Goal: Task Accomplishment & Management: Manage account settings

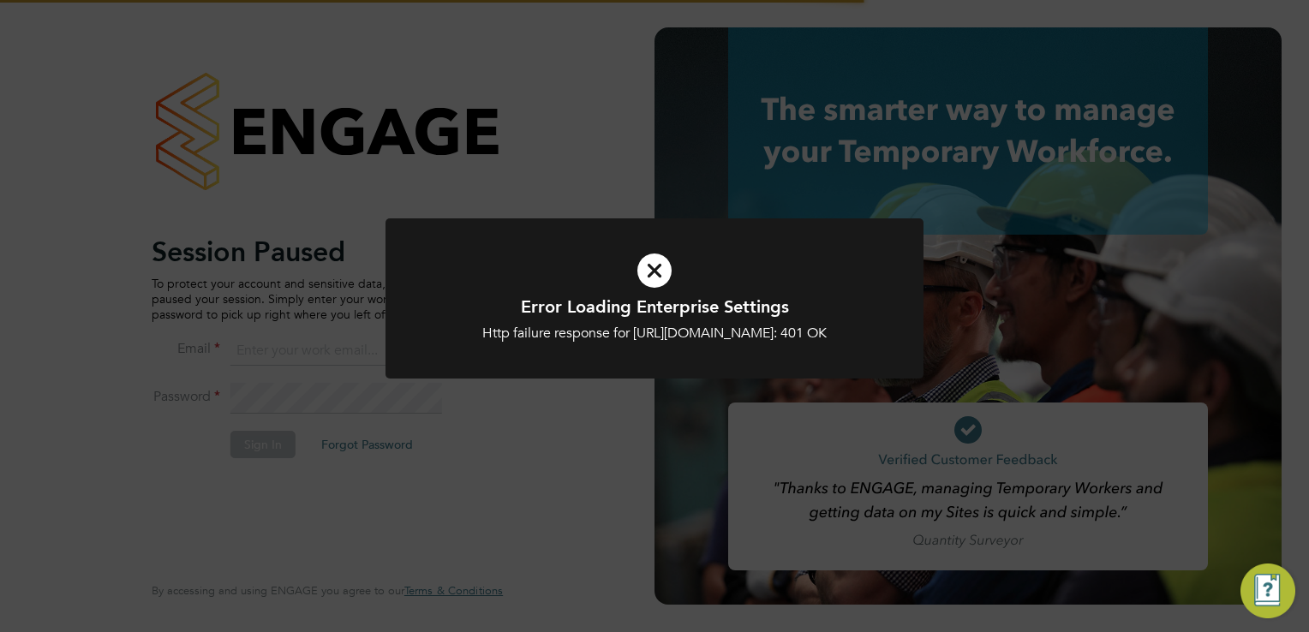
type input "steve.shine@trevettgroup.com"
click at [689, 343] on div "Http failure response for https://trevettgroup.app.engagetech.net/app/business/…" at bounding box center [655, 334] width 446 height 18
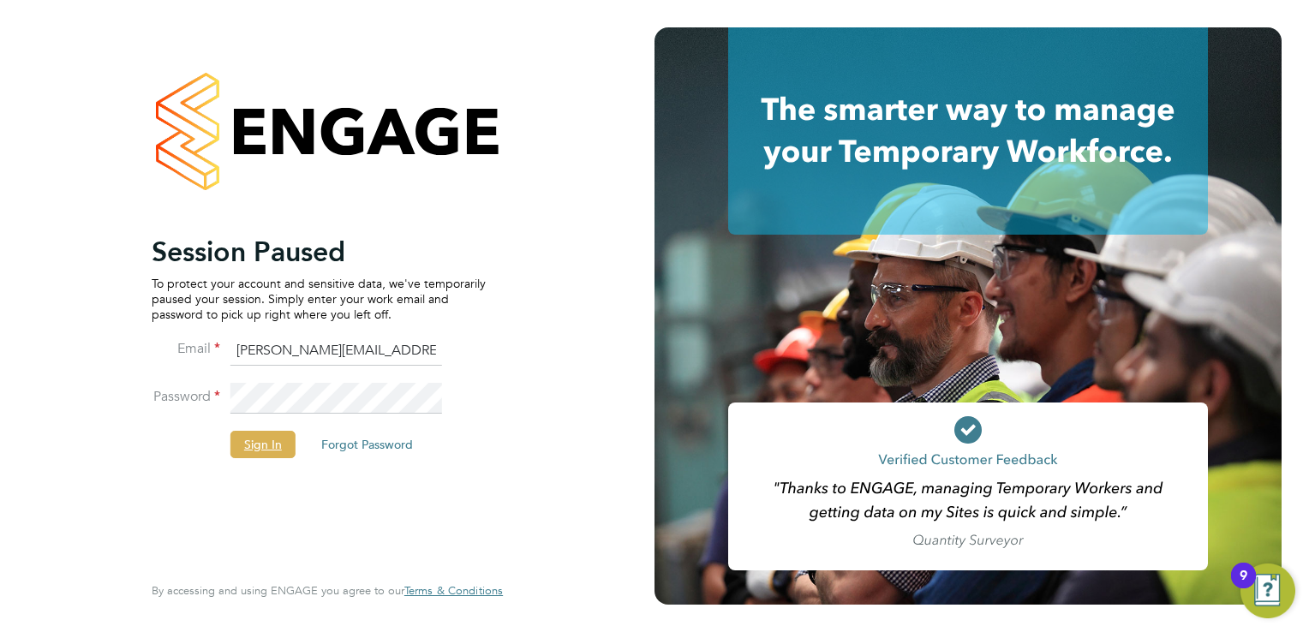
click at [259, 442] on button "Sign In" at bounding box center [262, 444] width 65 height 27
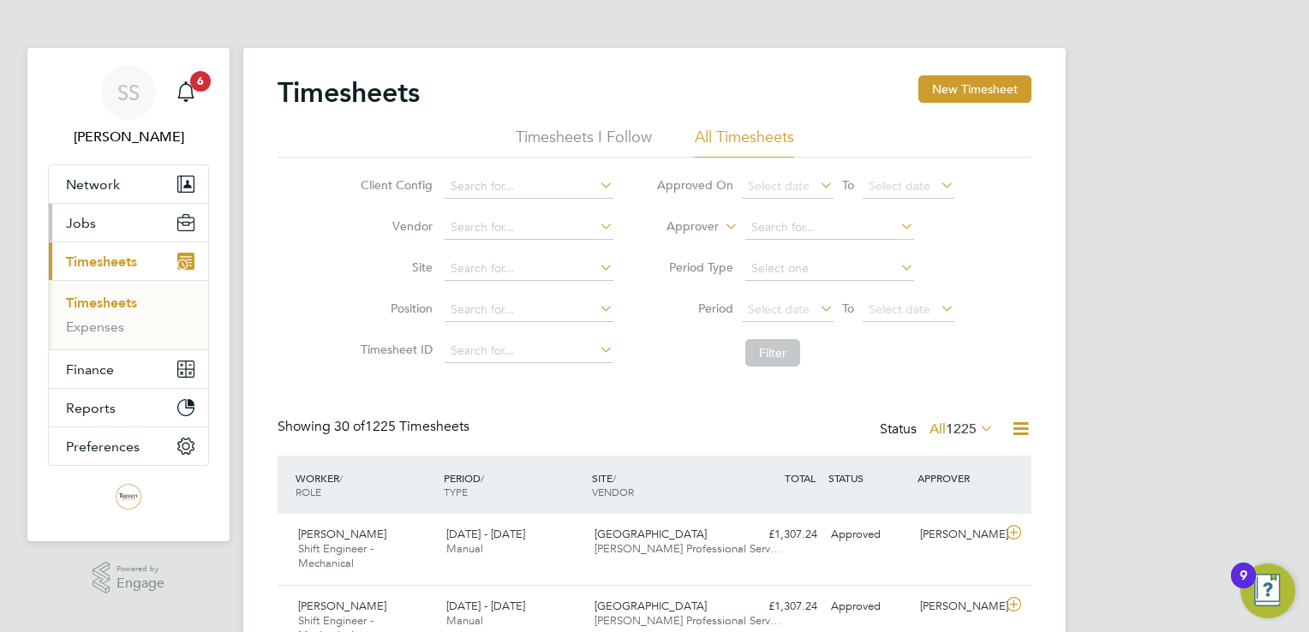
click at [116, 231] on button "Jobs" at bounding box center [128, 223] width 159 height 38
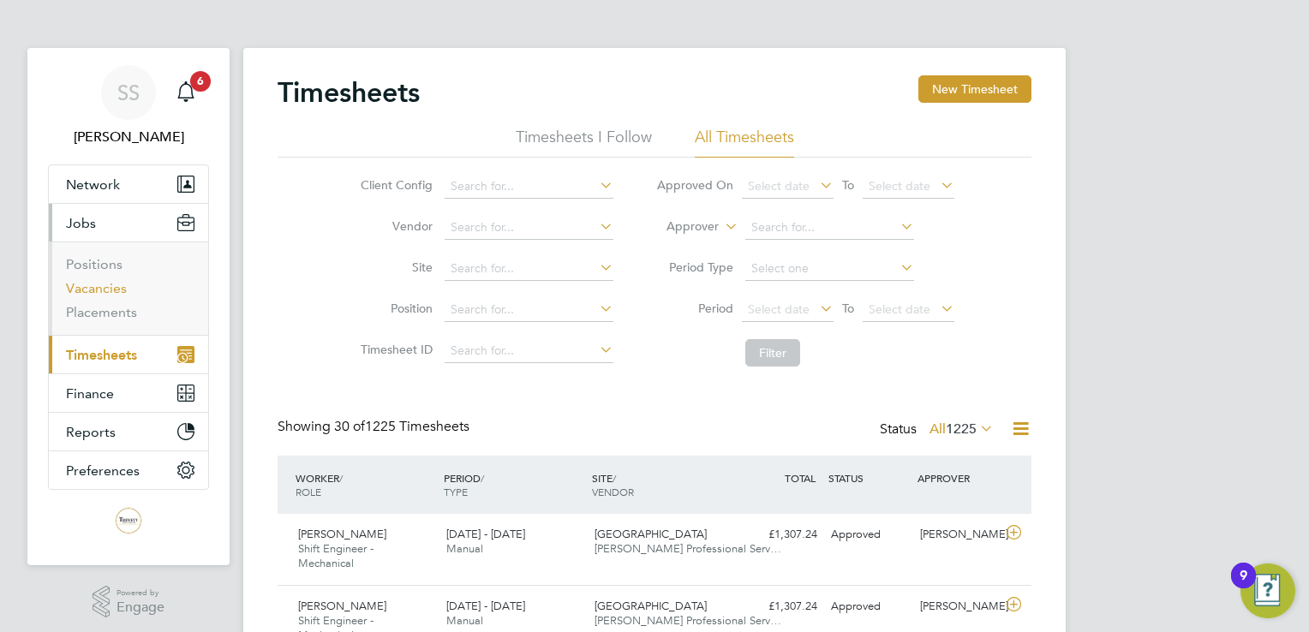
click at [103, 290] on link "Vacancies" at bounding box center [96, 288] width 61 height 16
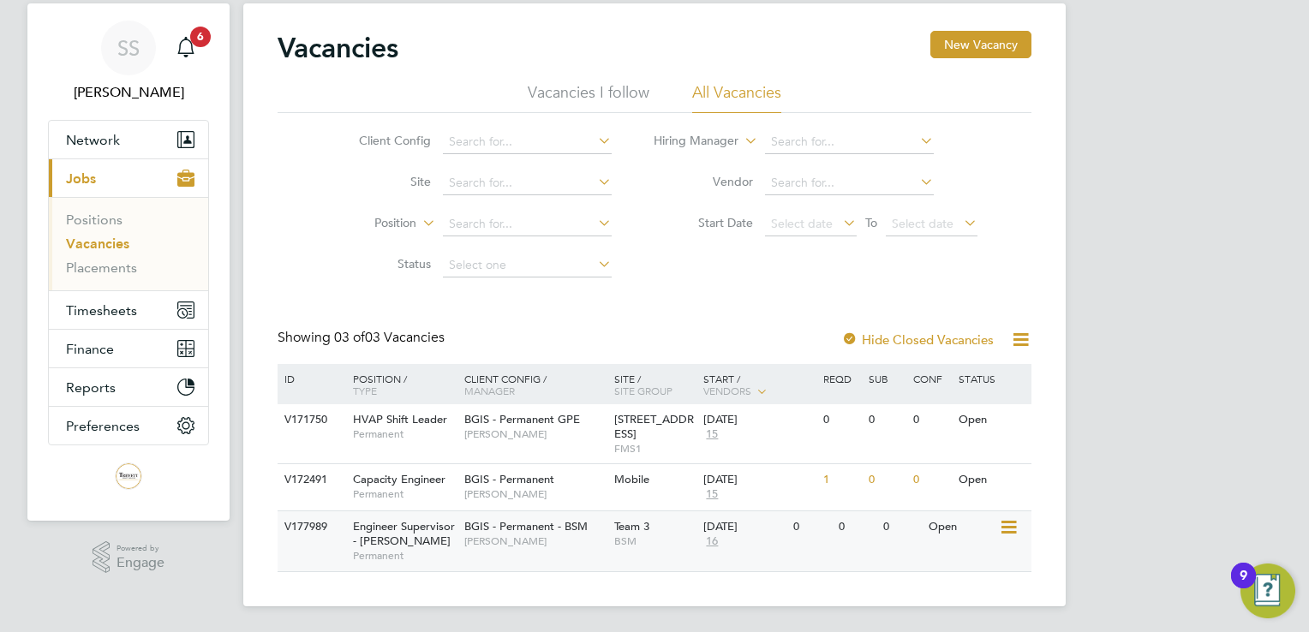
click at [336, 529] on div "V177989" at bounding box center [310, 528] width 60 height 32
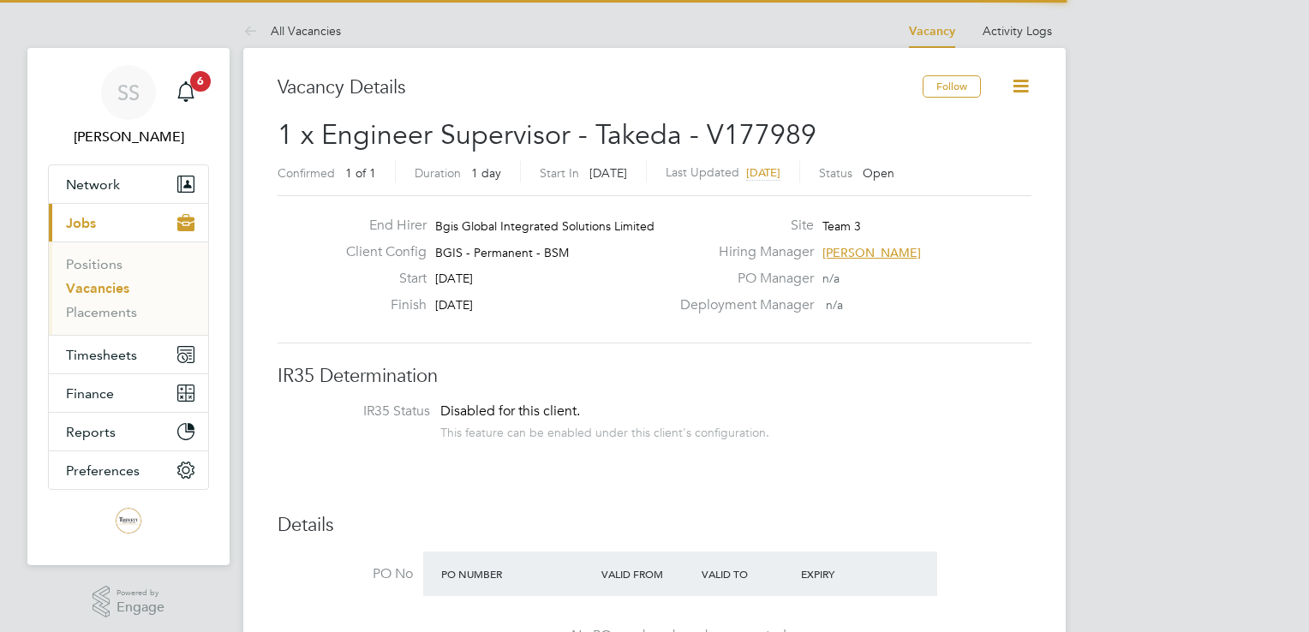
scroll to position [51, 120]
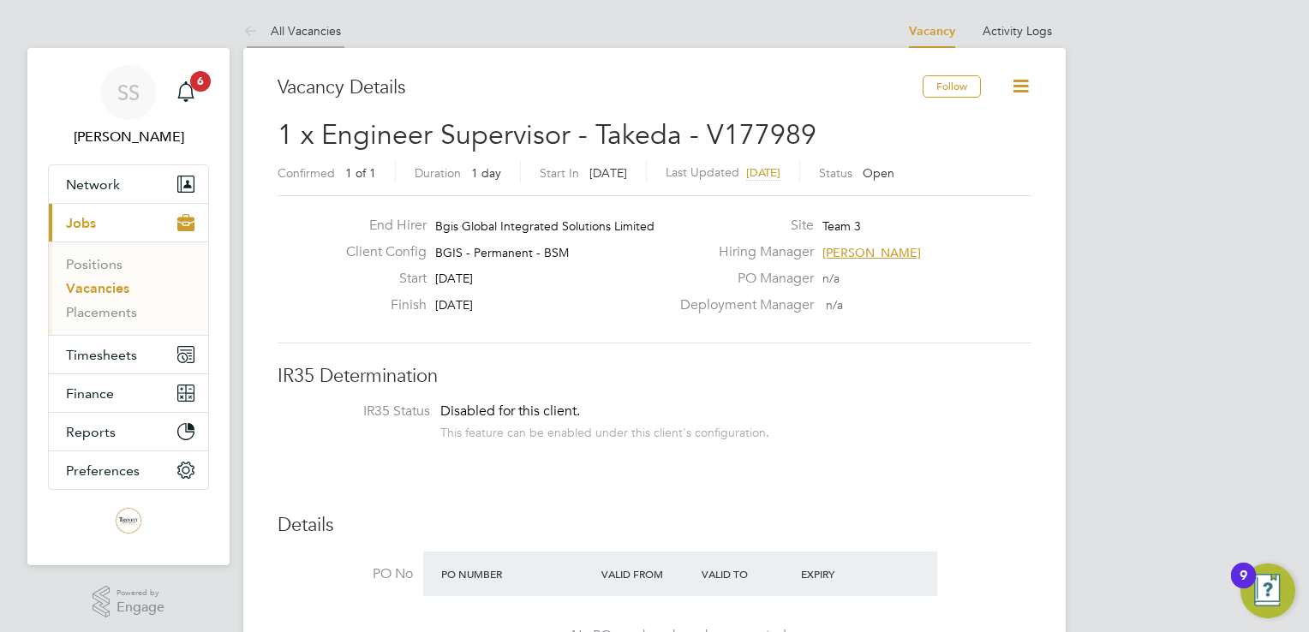
click at [291, 32] on link "All Vacancies" at bounding box center [292, 30] width 98 height 15
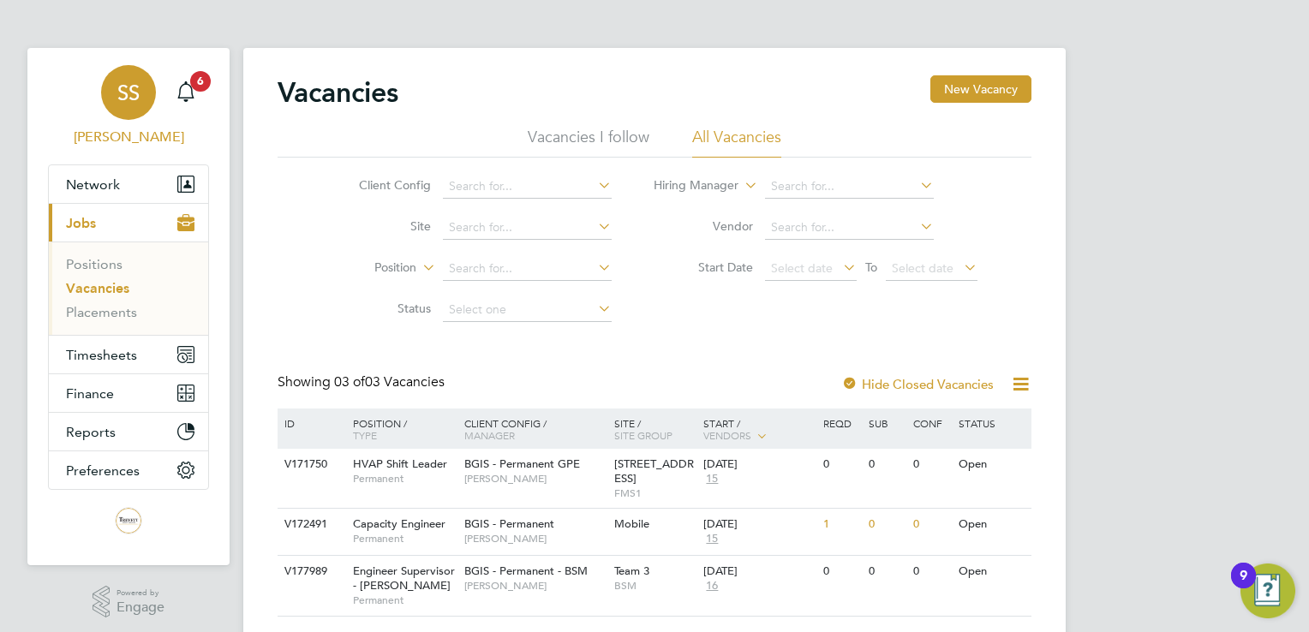
click at [123, 136] on span "[PERSON_NAME]" at bounding box center [128, 137] width 161 height 21
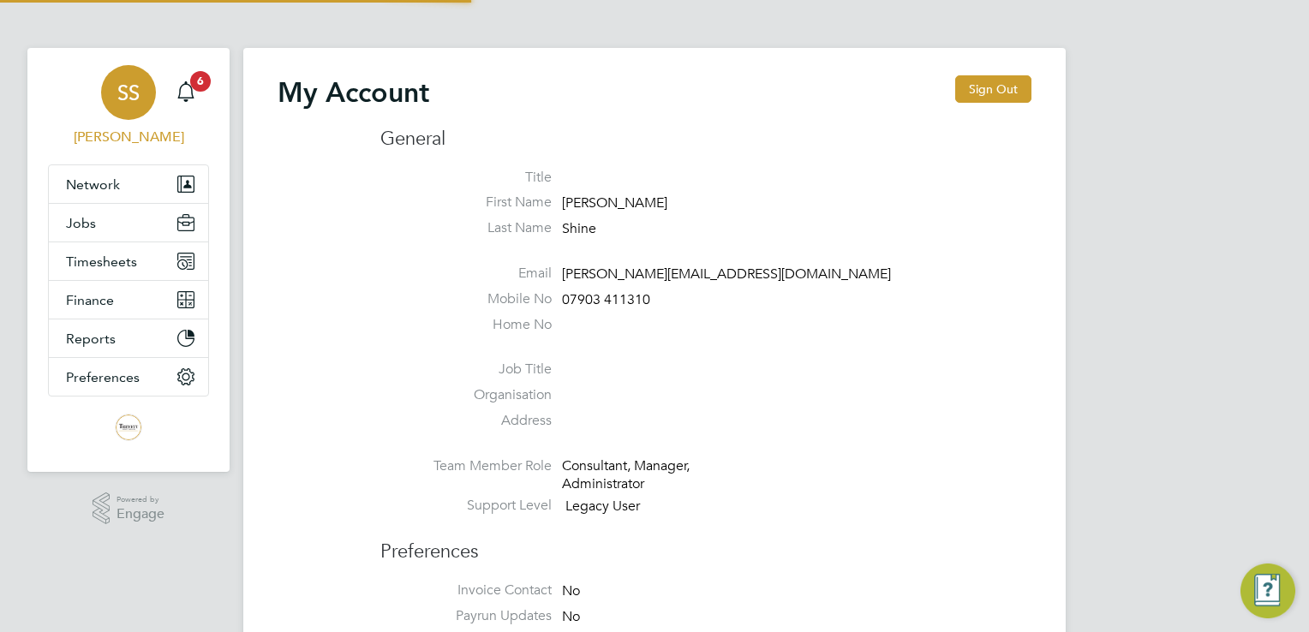
type input "[PERSON_NAME][EMAIL_ADDRESS][DOMAIN_NAME]"
click at [100, 374] on span "Preferences" at bounding box center [103, 377] width 74 height 16
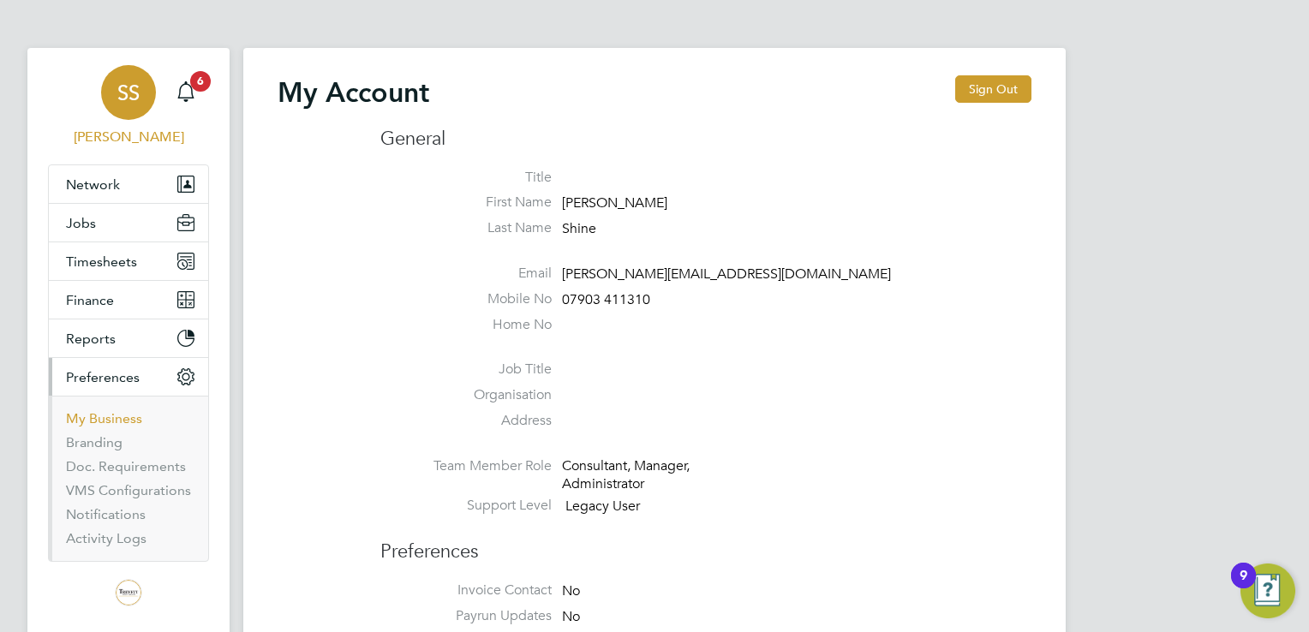
click at [86, 418] on link "My Business" at bounding box center [104, 418] width 76 height 16
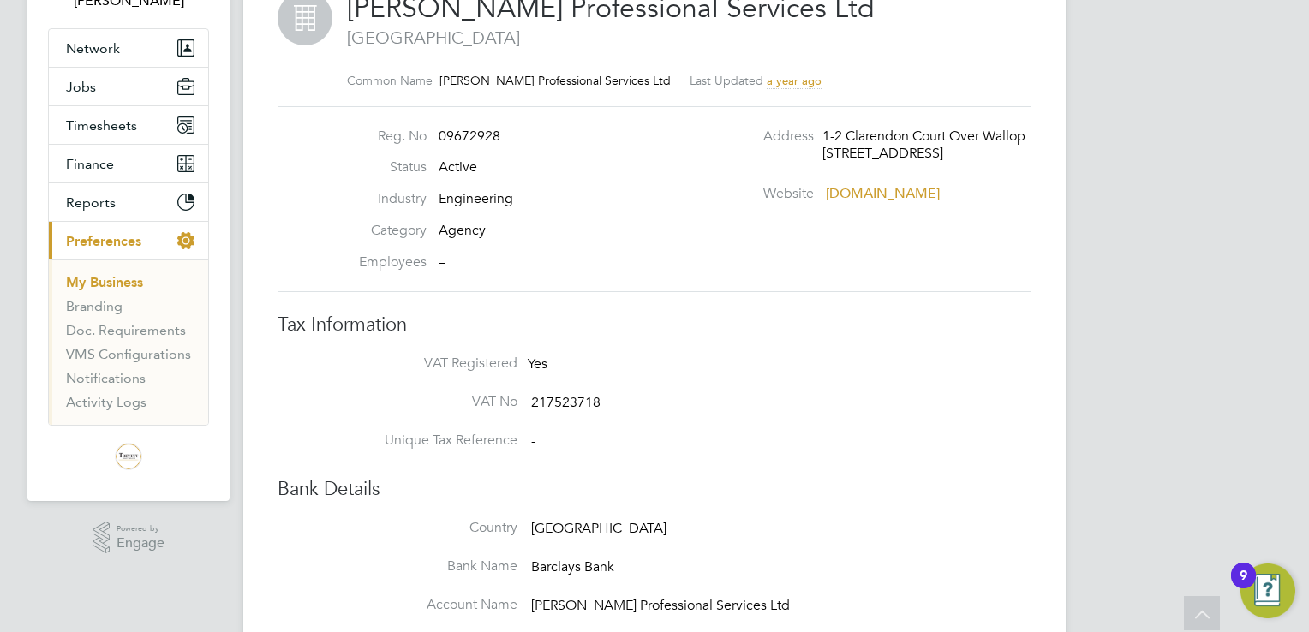
scroll to position [86, 0]
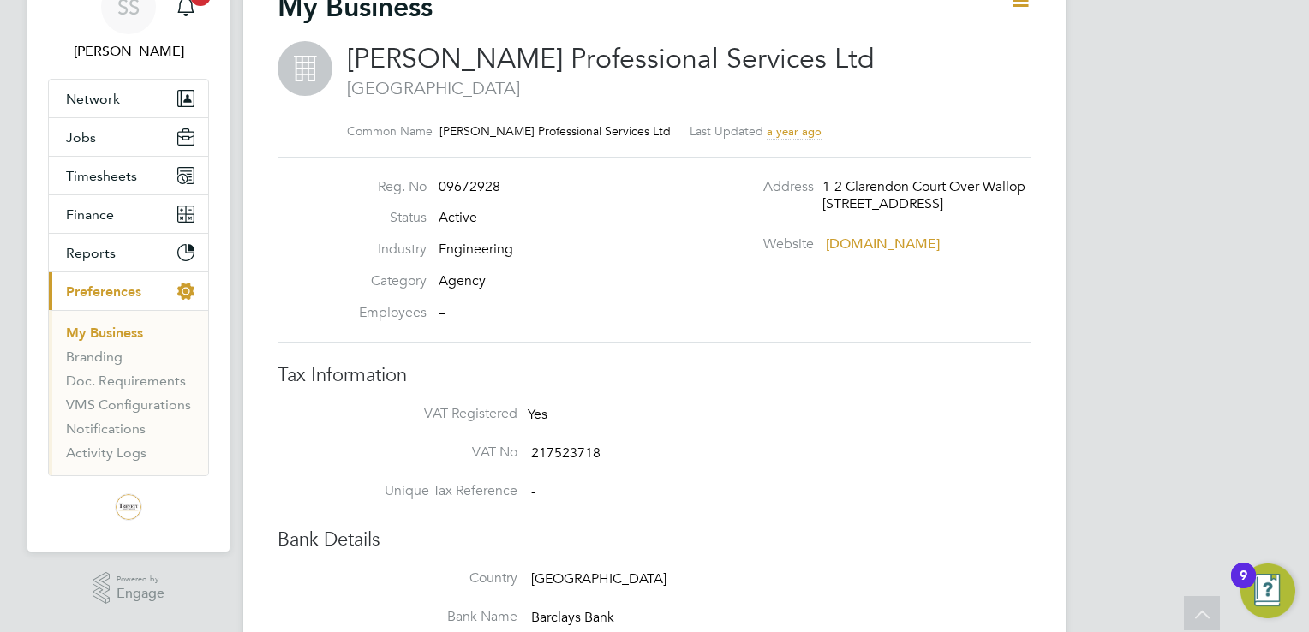
click at [103, 294] on span "Preferences" at bounding box center [103, 292] width 75 height 16
click at [123, 20] on div "SS" at bounding box center [128, 6] width 55 height 55
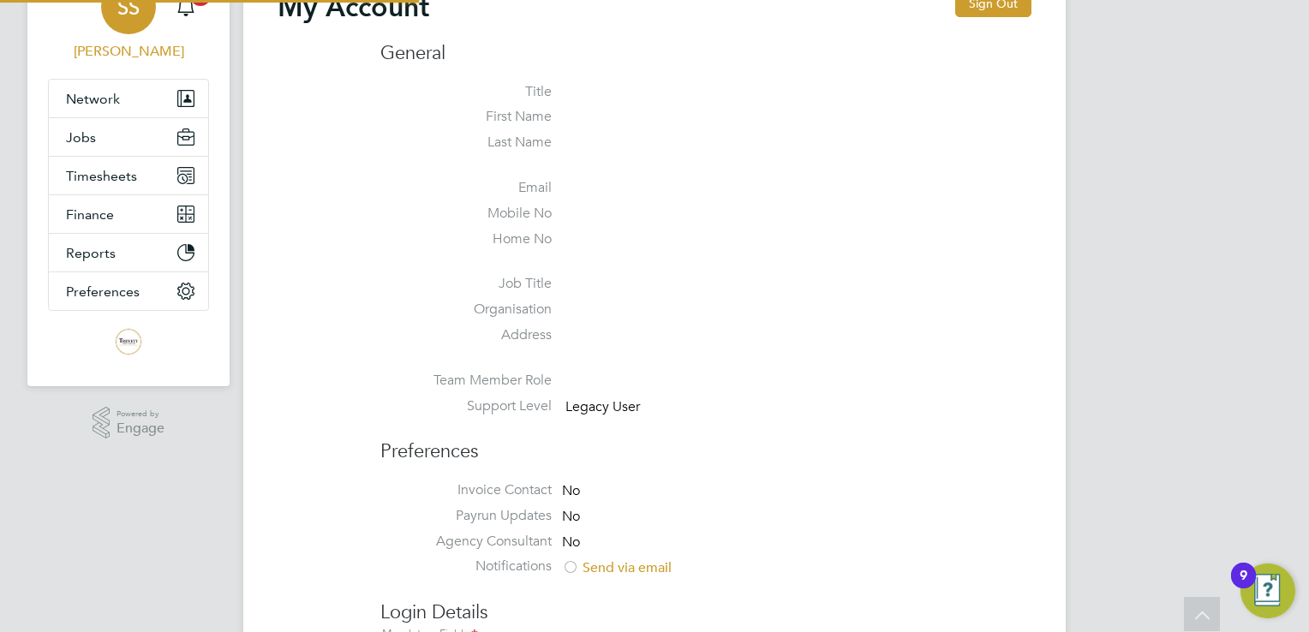
type input "[PERSON_NAME][EMAIL_ADDRESS][DOMAIN_NAME]"
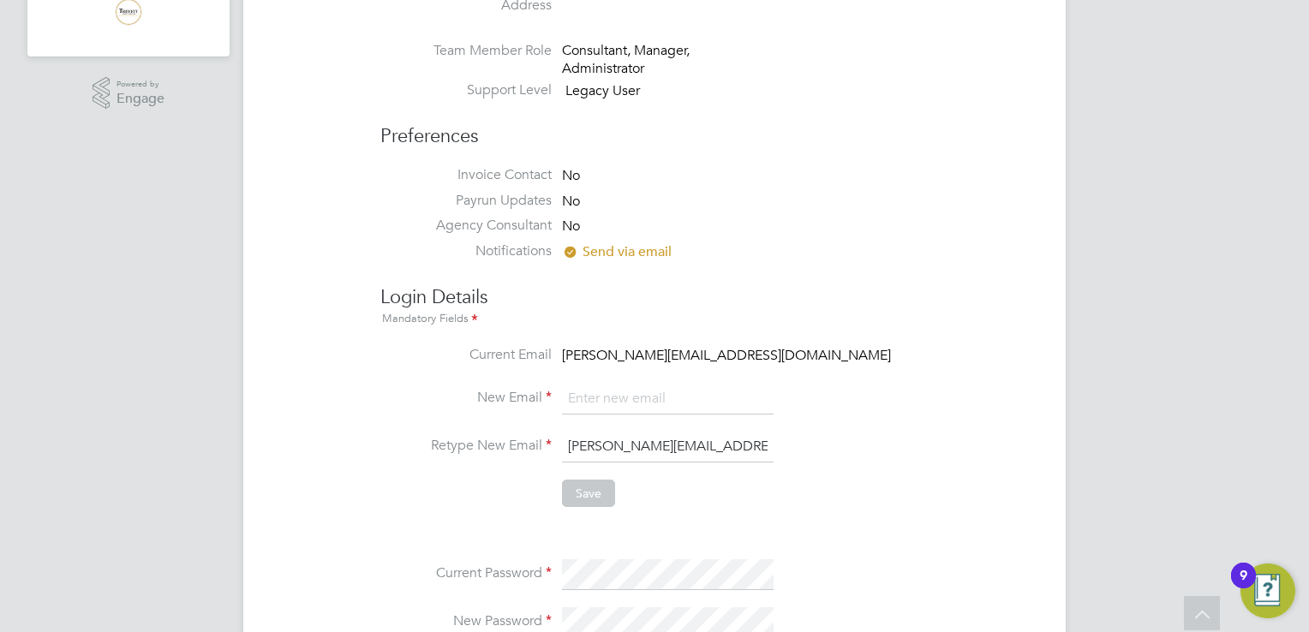
scroll to position [257, 0]
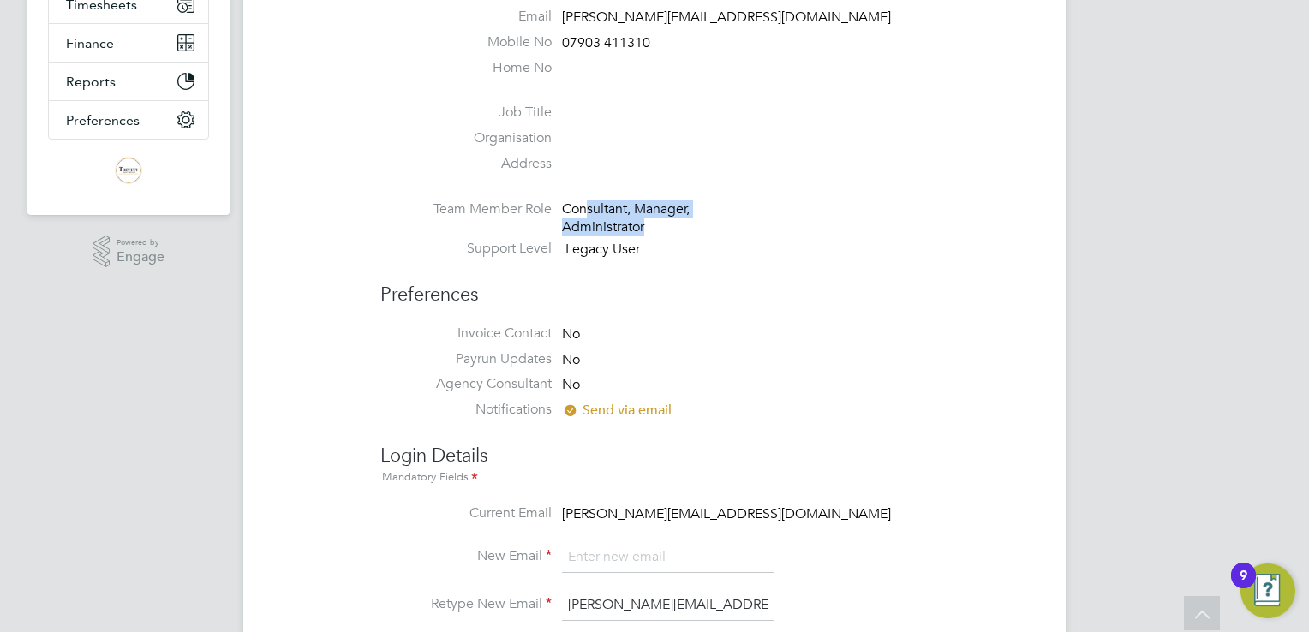
drag, startPoint x: 658, startPoint y: 218, endPoint x: 589, endPoint y: 201, distance: 71.5
click at [589, 201] on div "Consultant, Manager, Administrator" at bounding box center [643, 219] width 163 height 36
click at [587, 201] on div "Consultant, Manager, Administrator" at bounding box center [643, 219] width 163 height 36
drag, startPoint x: 564, startPoint y: 202, endPoint x: 646, endPoint y: 230, distance: 87.0
click at [646, 230] on div "Consultant, Manager, Administrator" at bounding box center [643, 219] width 163 height 36
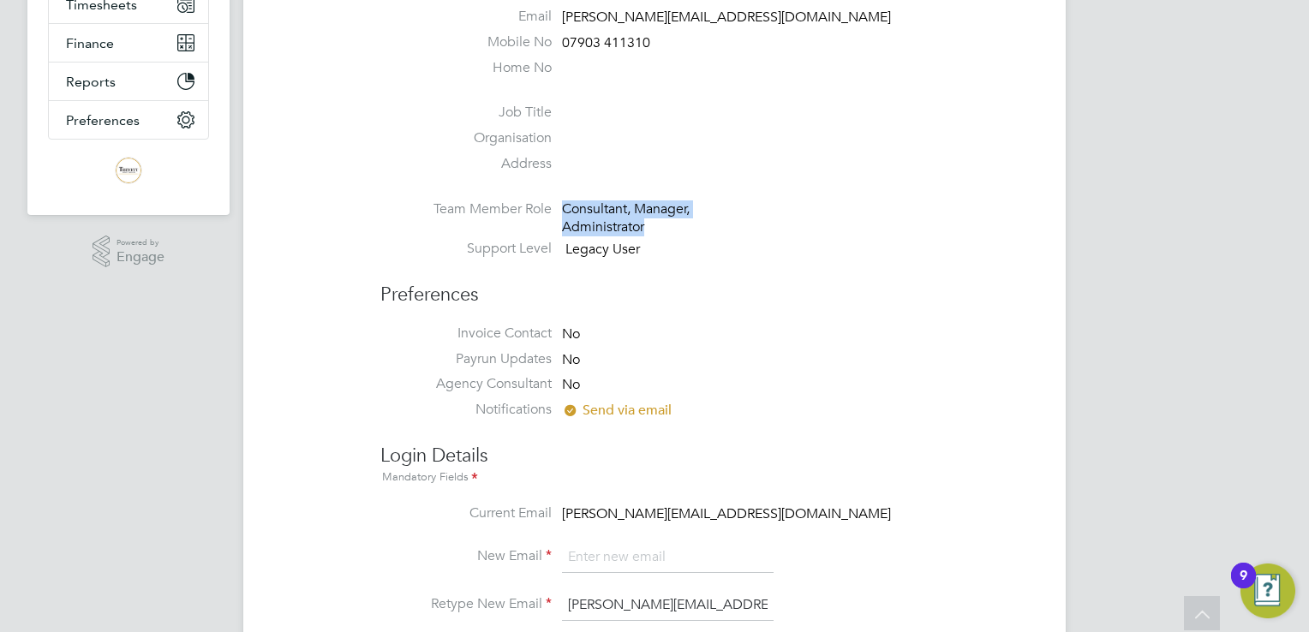
drag, startPoint x: 646, startPoint y: 230, endPoint x: 591, endPoint y: 207, distance: 59.5
click at [591, 207] on div "Consultant, Manager, Administrator" at bounding box center [643, 219] width 163 height 36
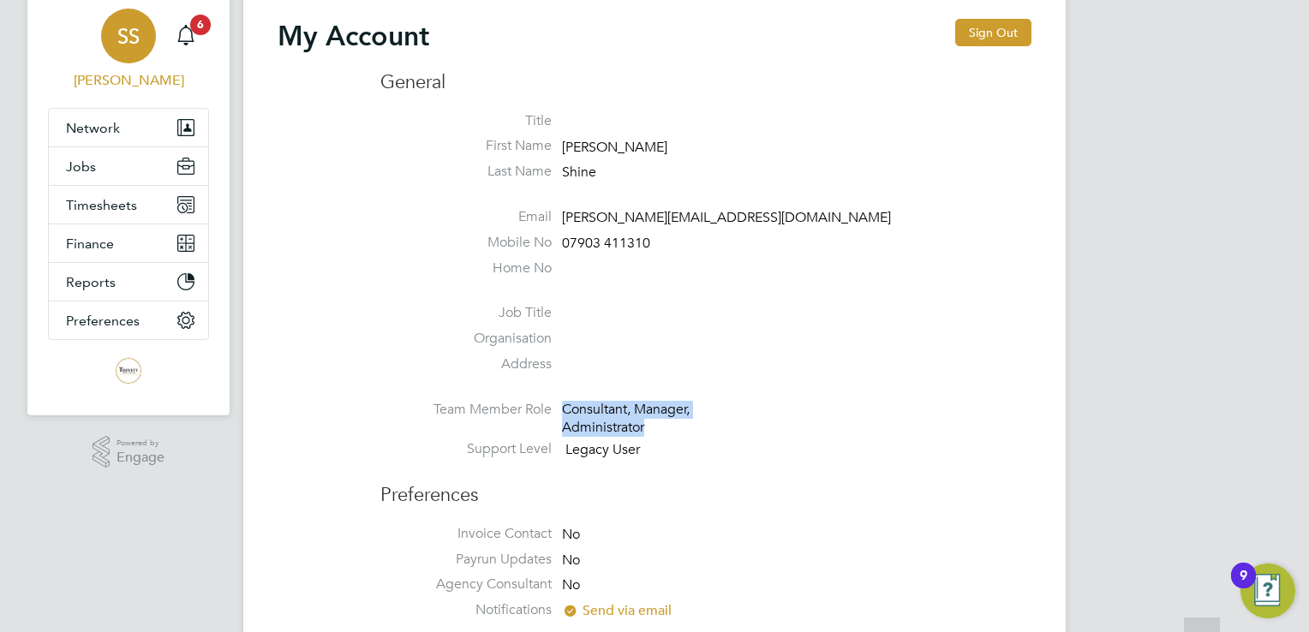
scroll to position [0, 0]
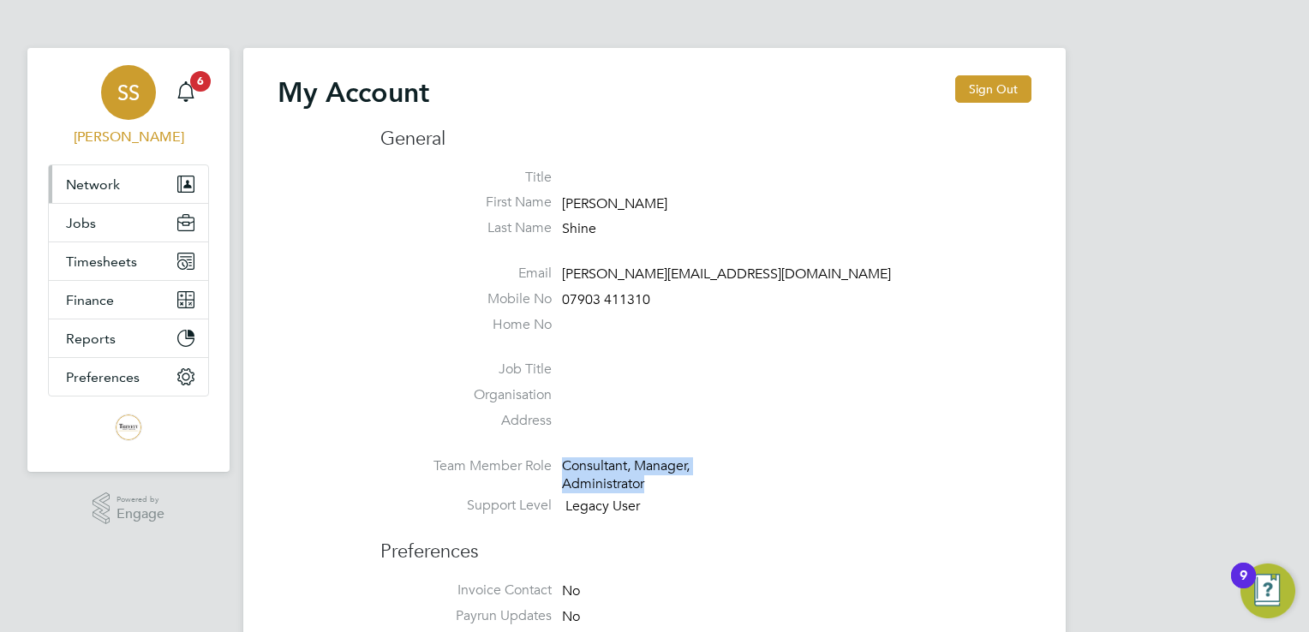
click at [81, 187] on span "Network" at bounding box center [93, 185] width 54 height 16
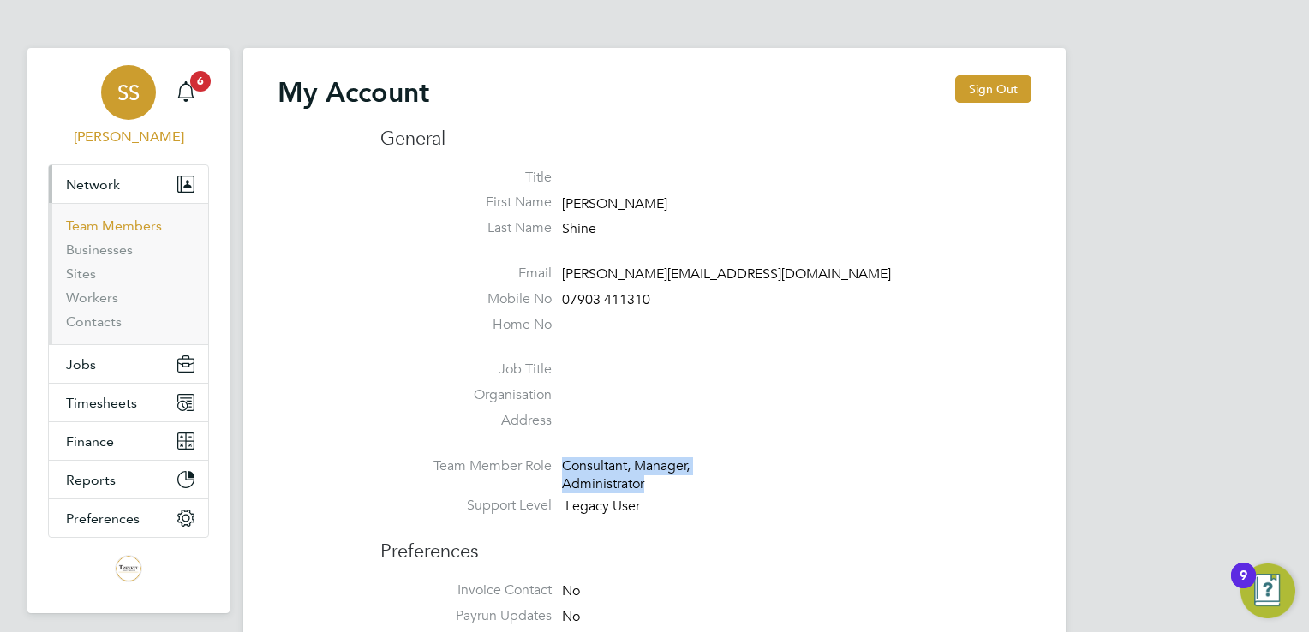
click at [124, 220] on link "Team Members" at bounding box center [114, 226] width 96 height 16
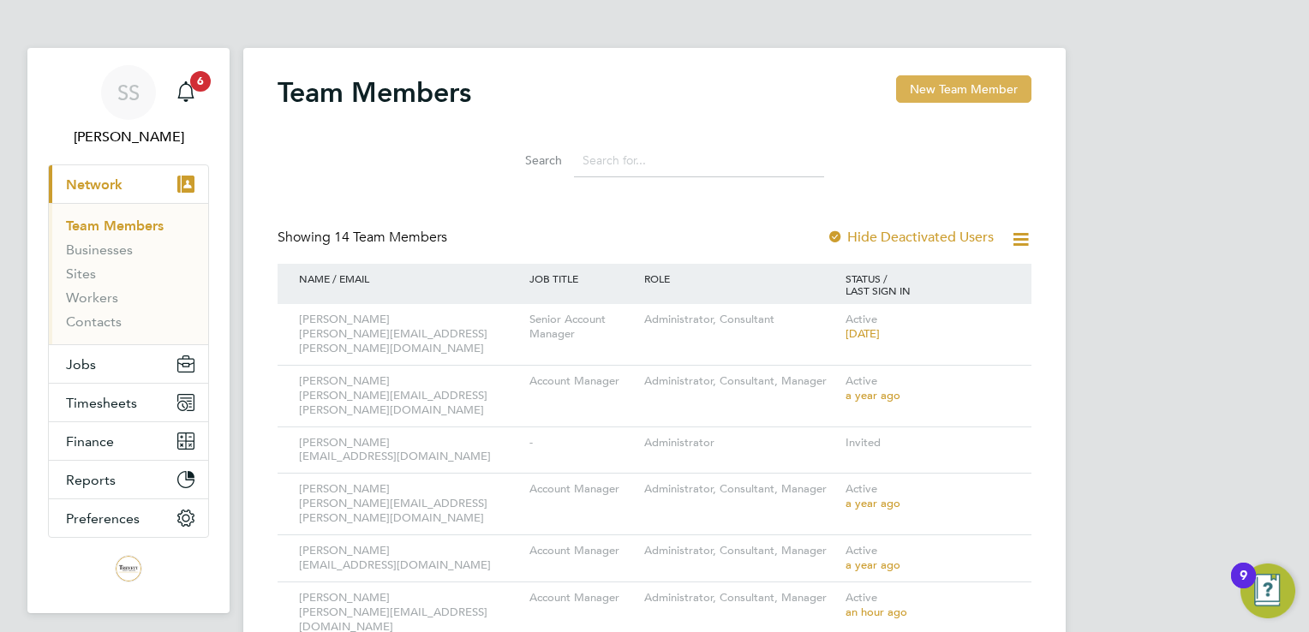
click at [965, 85] on button "New Team Member" at bounding box center [963, 88] width 135 height 27
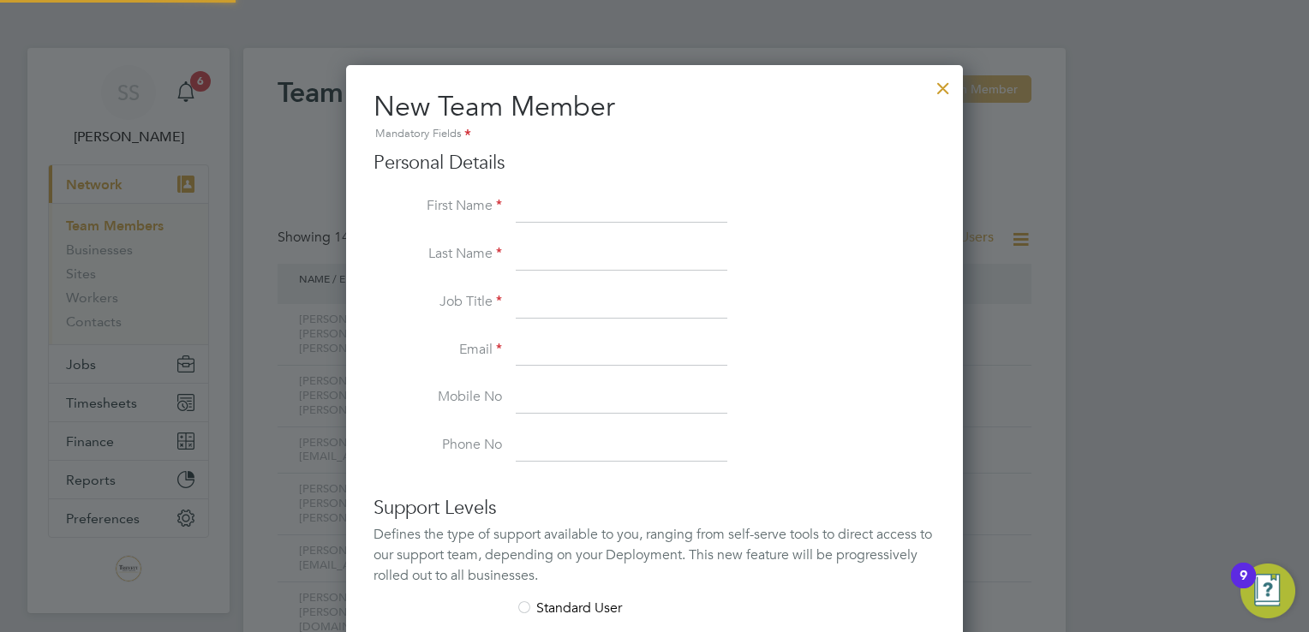
scroll to position [1027, 618]
click at [936, 91] on div at bounding box center [943, 84] width 31 height 31
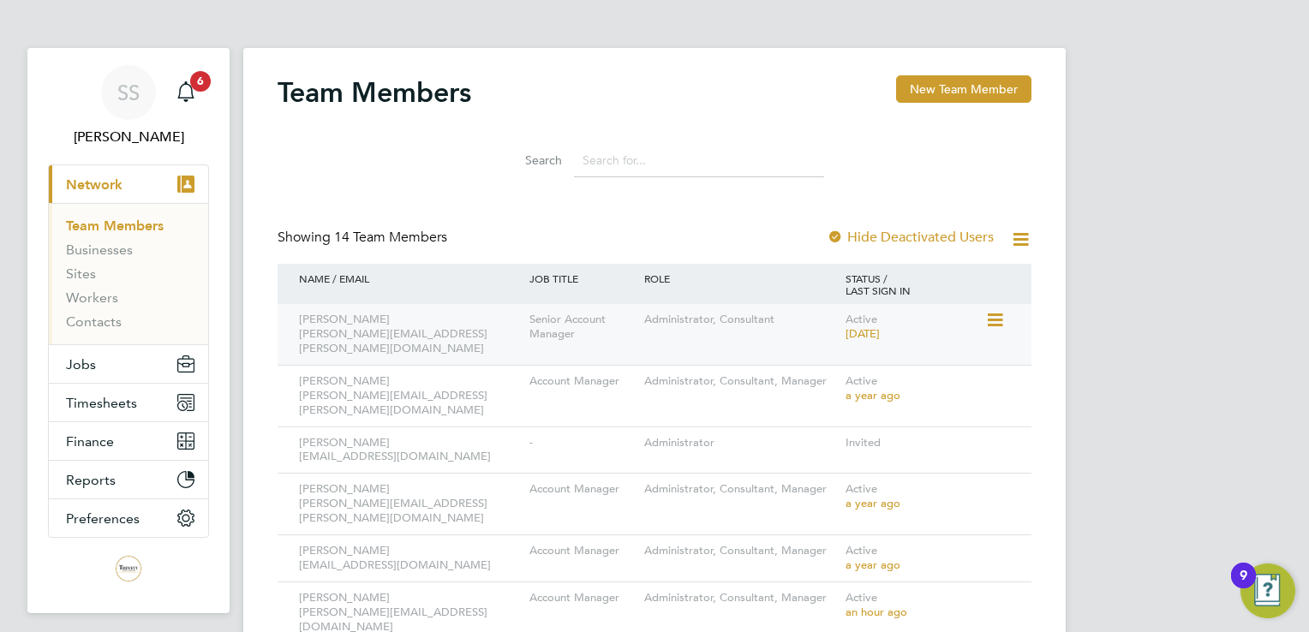
click at [793, 320] on div "Administrator, Consultant" at bounding box center [740, 320] width 201 height 32
click at [1001, 322] on icon at bounding box center [993, 320] width 17 height 21
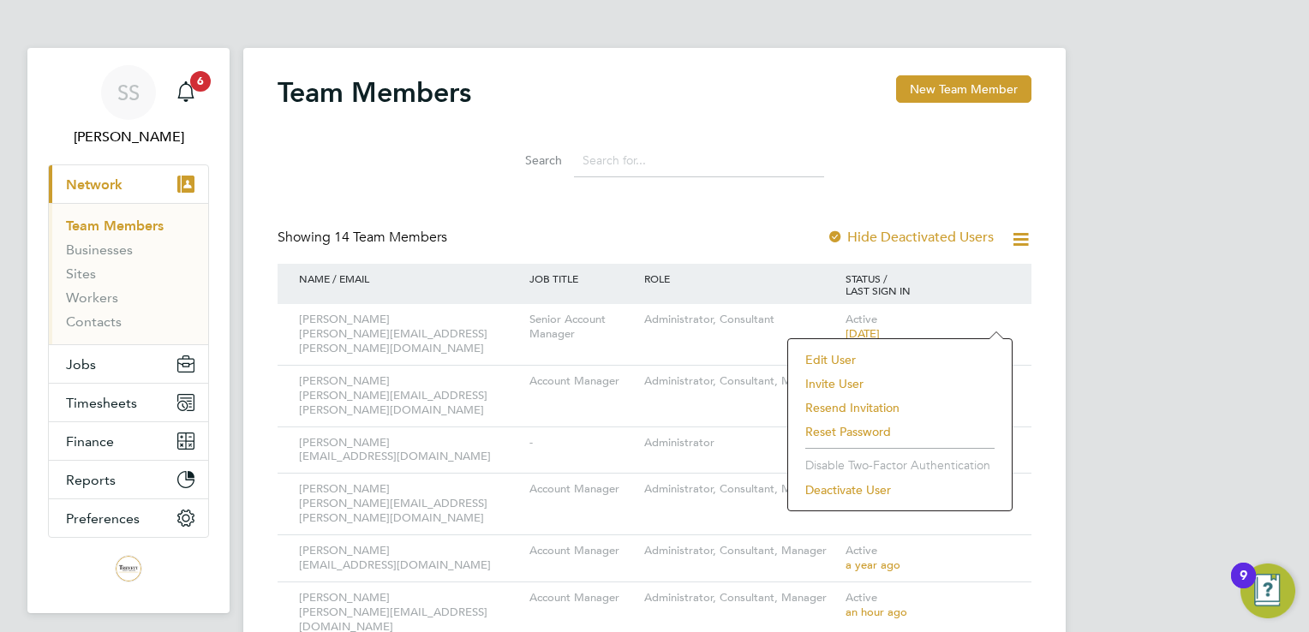
click at [850, 410] on li "Resend Invitation" at bounding box center [900, 408] width 207 height 24
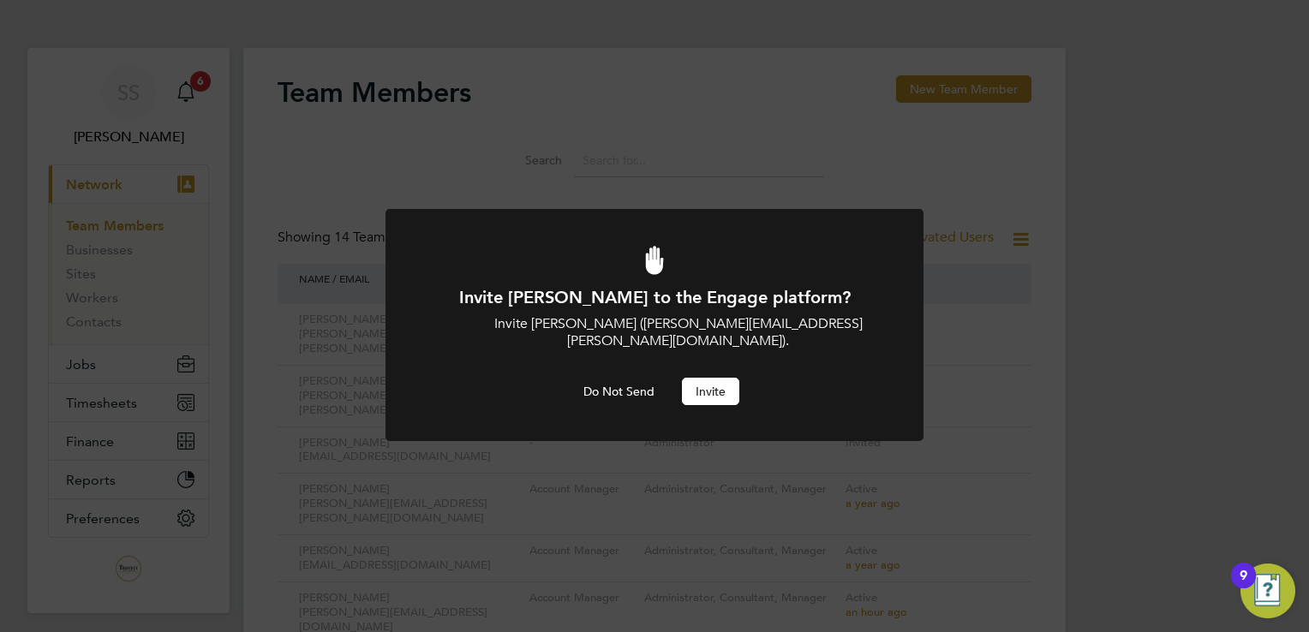
click at [716, 378] on button "Invite" at bounding box center [710, 391] width 57 height 27
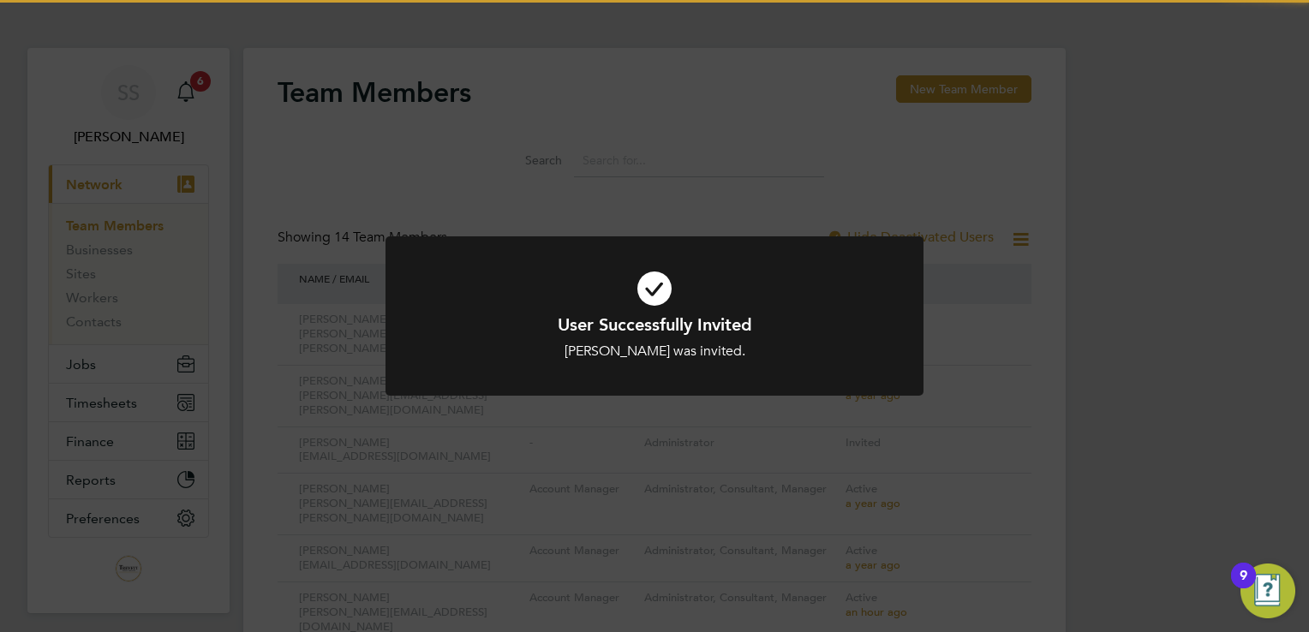
click at [761, 146] on div "User Successfully Invited [PERSON_NAME] was invited. Cancel Okay" at bounding box center [654, 316] width 1309 height 632
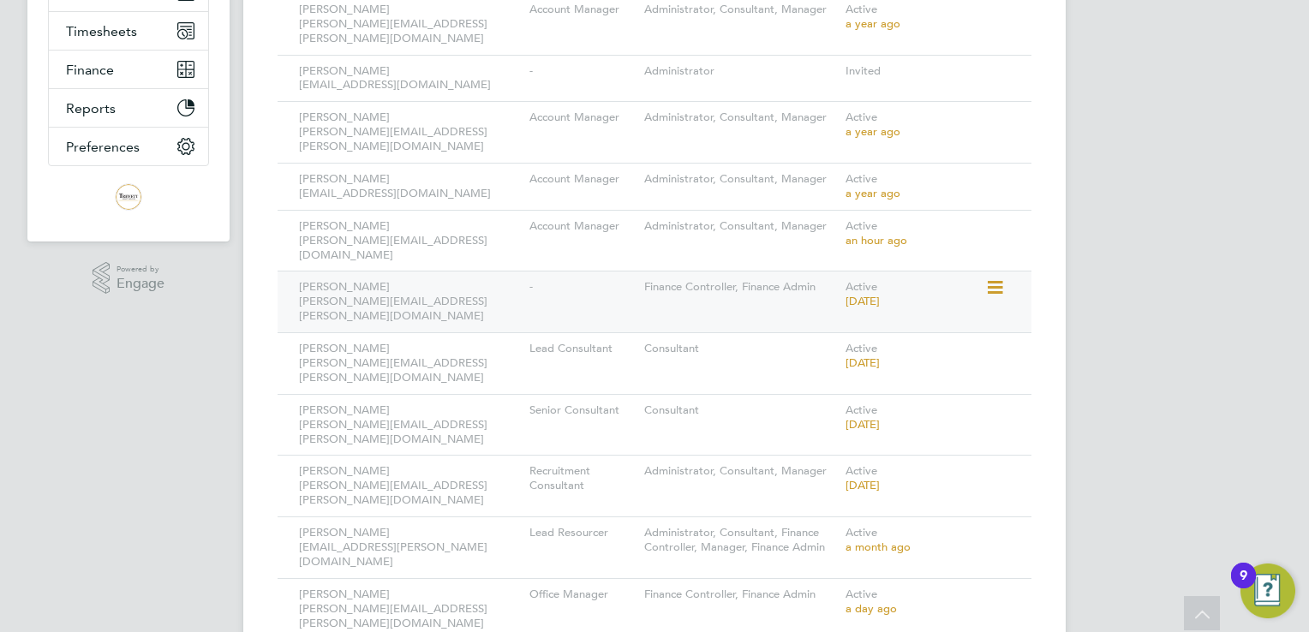
scroll to position [387, 0]
